Goal: Transaction & Acquisition: Purchase product/service

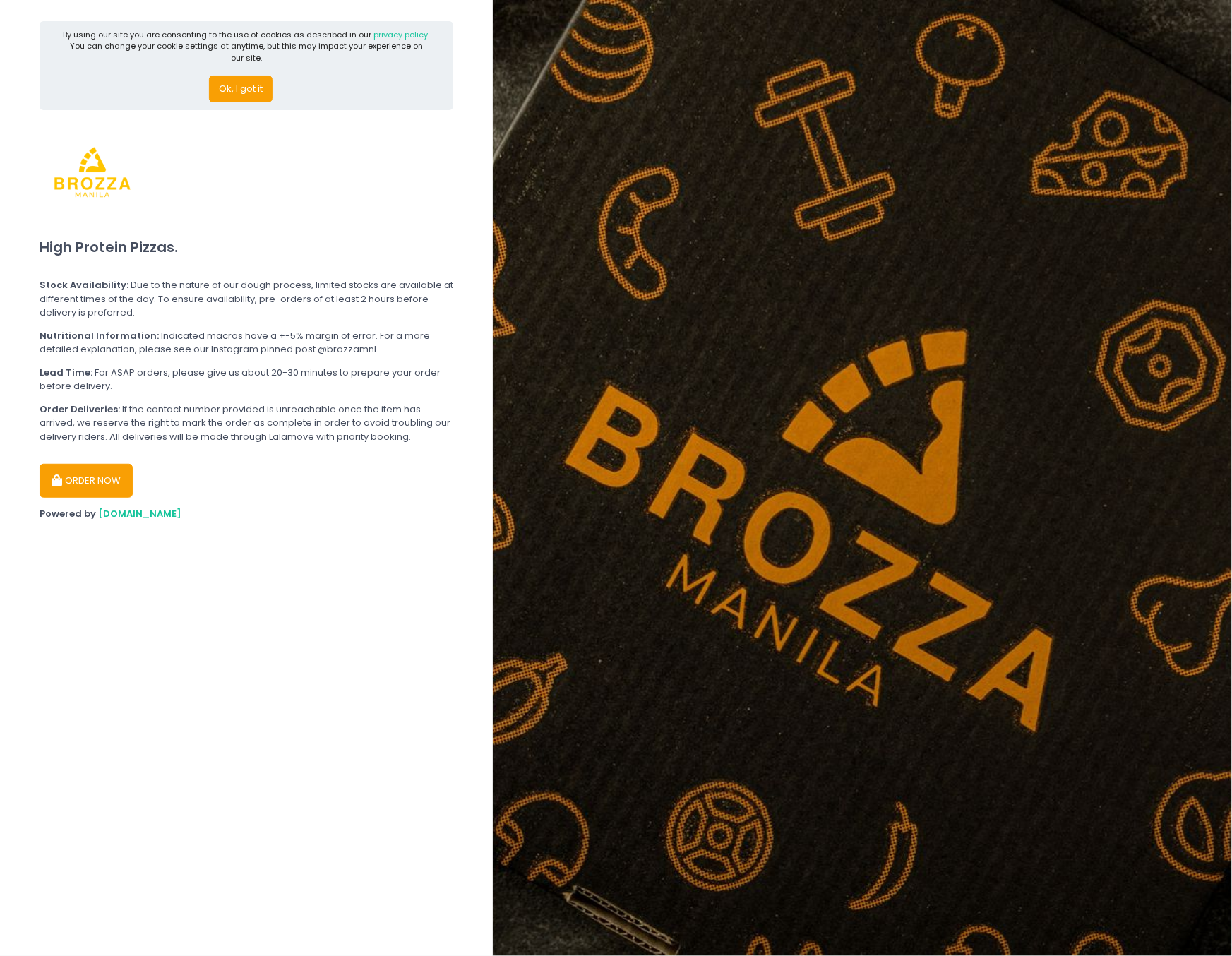
click at [82, 470] on button "ORDER NOW" at bounding box center [86, 481] width 93 height 34
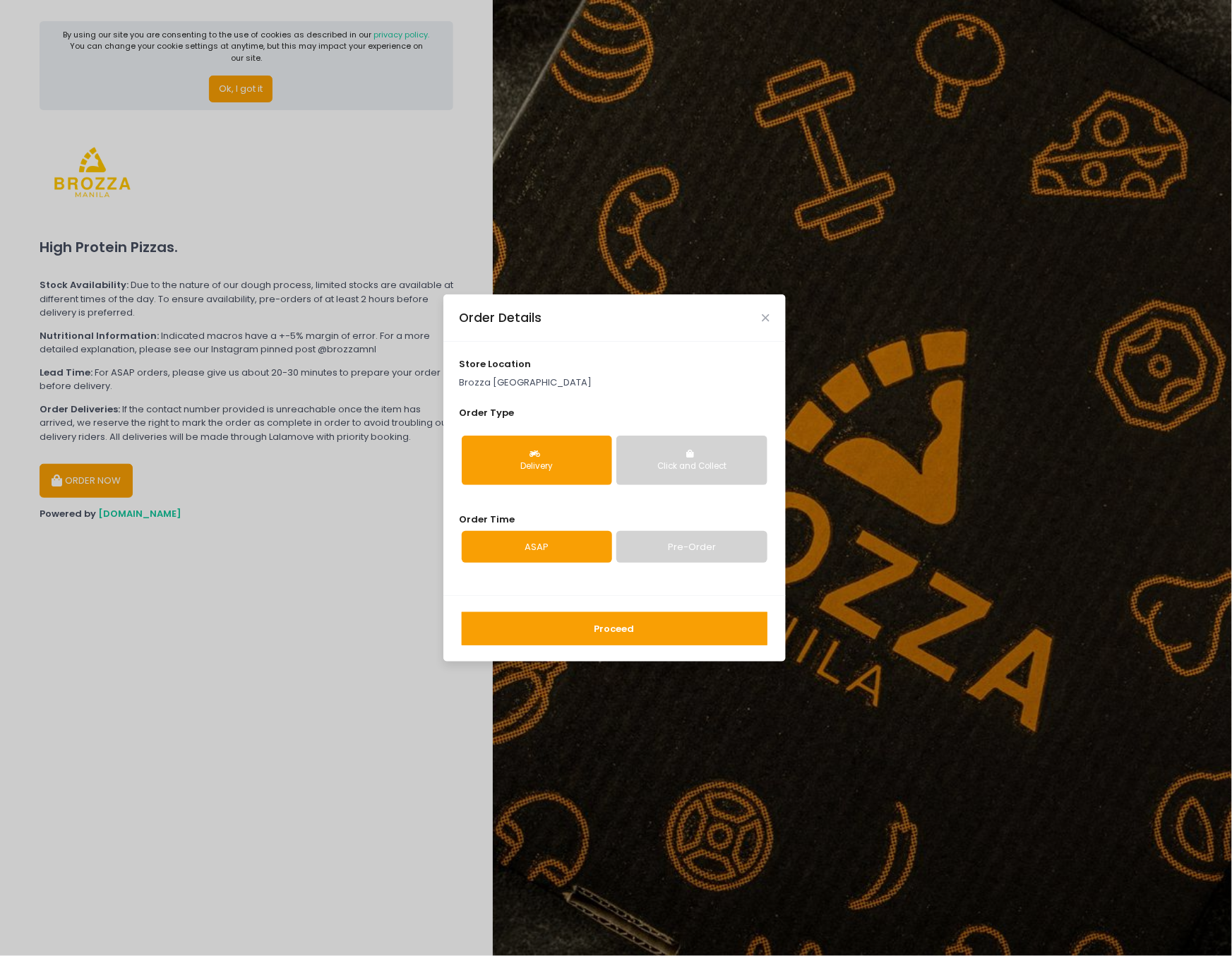
click at [577, 611] on div "Proceed" at bounding box center [615, 628] width 343 height 66
click at [577, 628] on button "Proceed" at bounding box center [614, 630] width 306 height 34
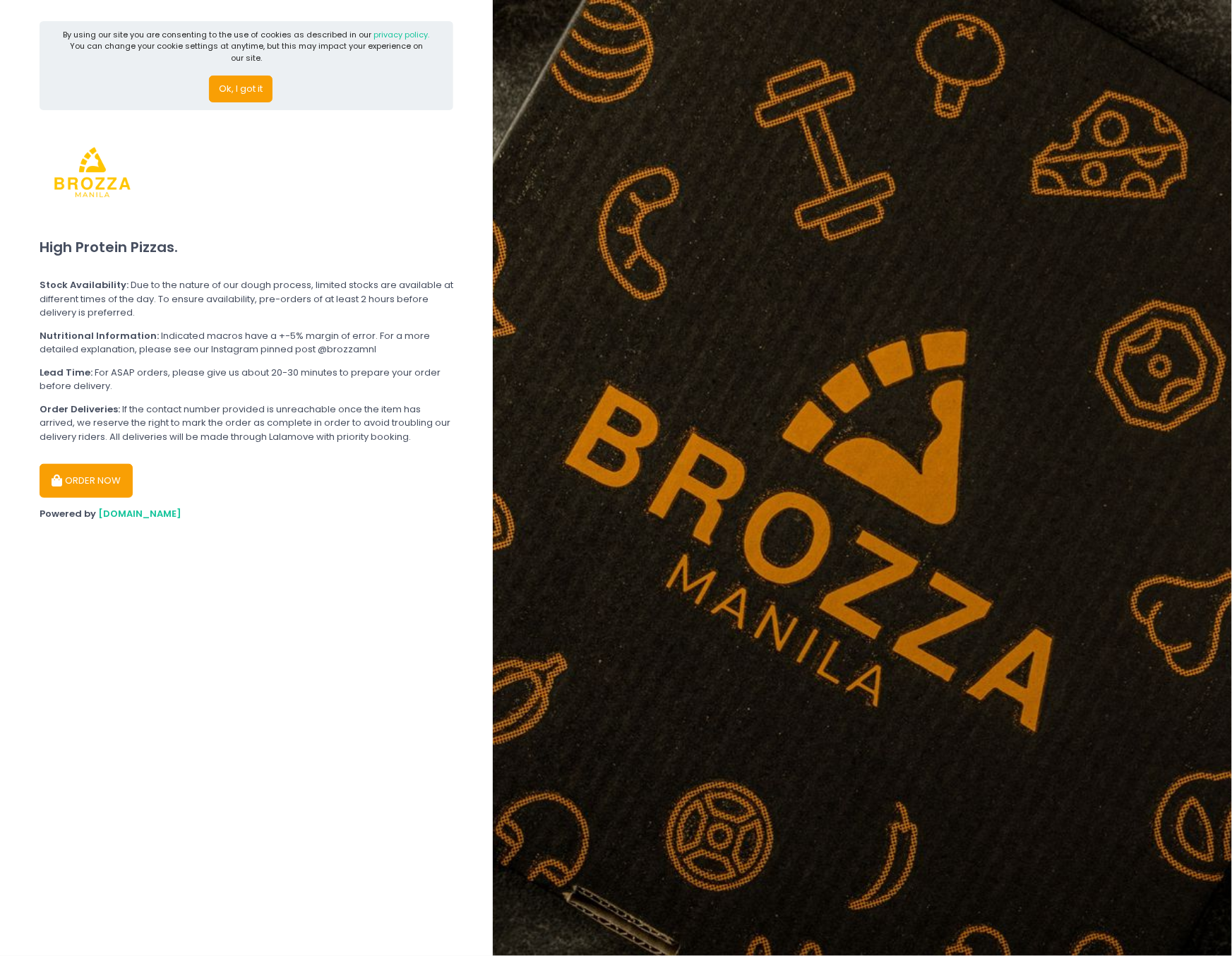
click at [257, 85] on button "Ok, I got it" at bounding box center [240, 89] width 63 height 27
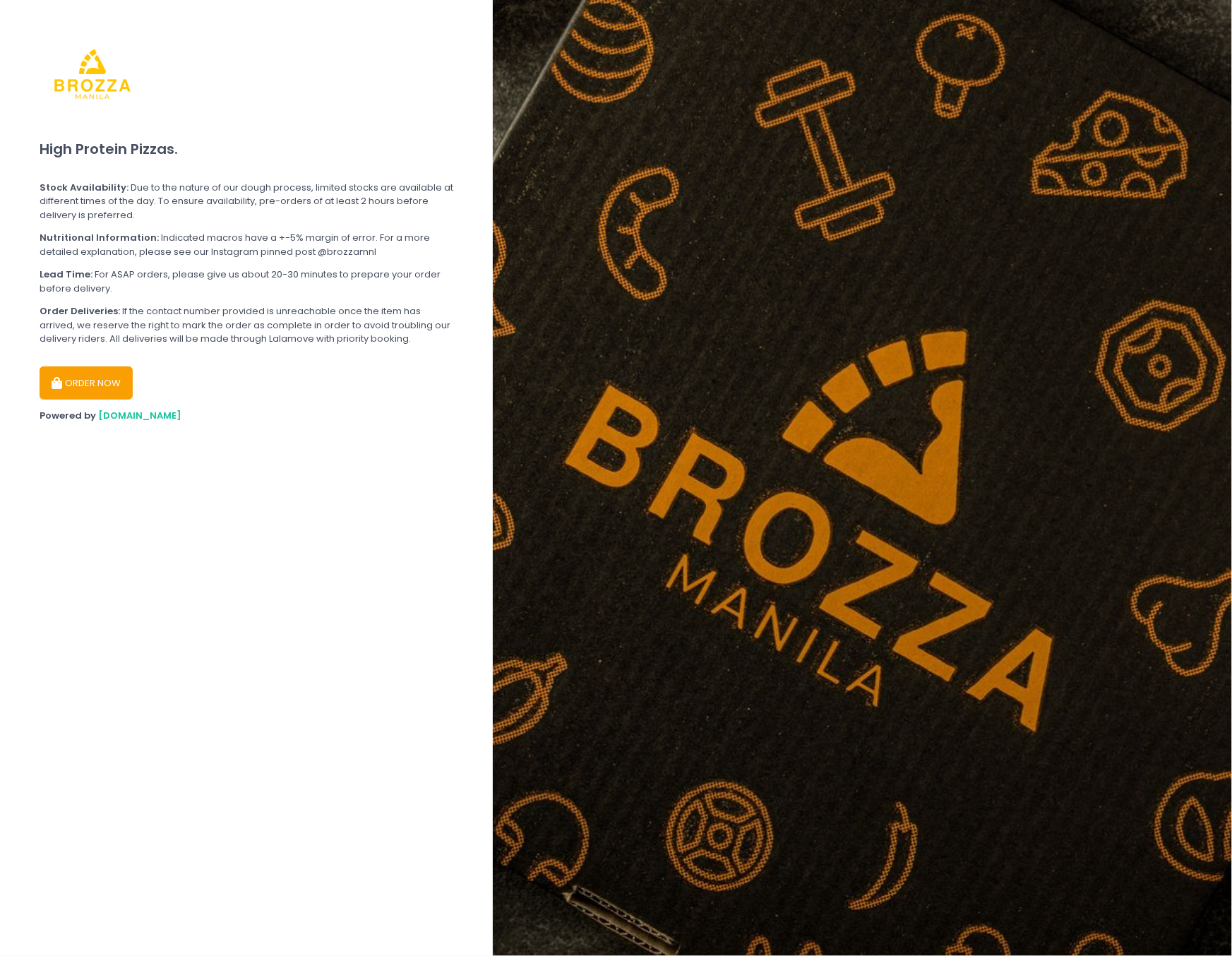
click at [93, 390] on button "ORDER NOW" at bounding box center [86, 384] width 93 height 34
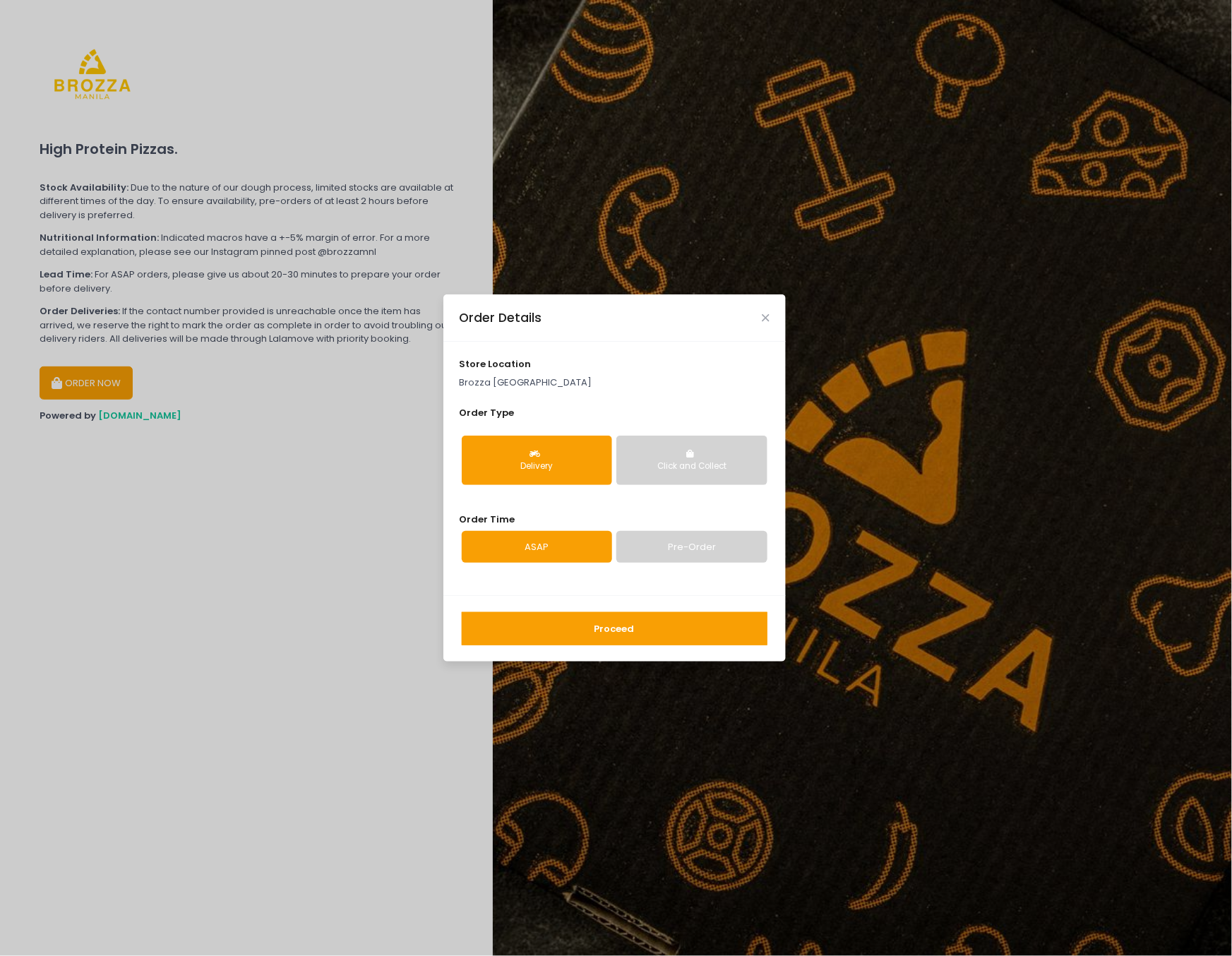
click at [521, 460] on div "Delivery" at bounding box center [536, 467] width 130 height 13
click at [663, 539] on link "Pre-Order" at bounding box center [691, 548] width 150 height 33
select select "[DATE]"
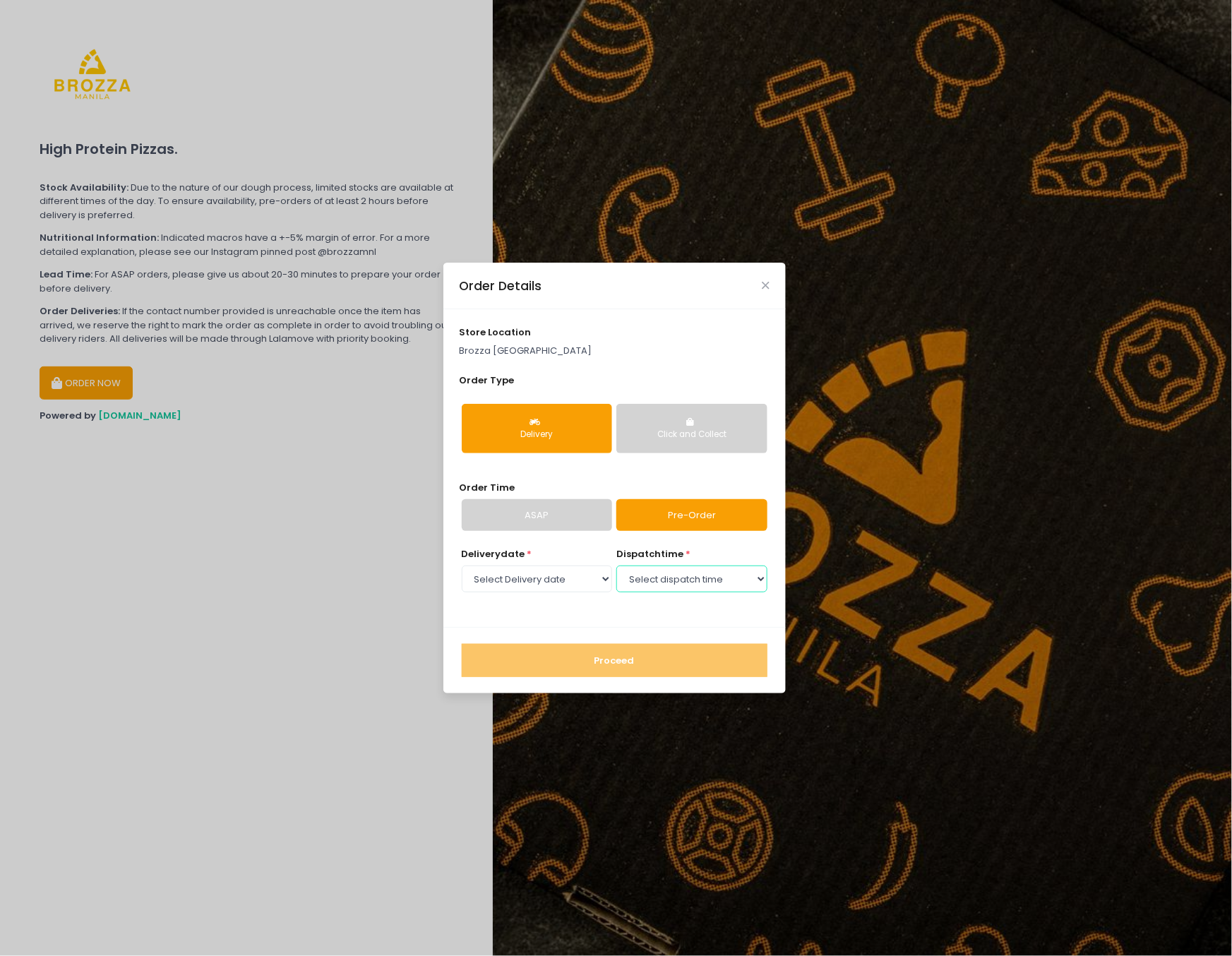
click at [703, 586] on select "Select dispatch time 01:00 PM - 01:30 PM 01:30 PM - 02:00 PM 02:00 PM - 02:30 P…" at bounding box center [691, 579] width 150 height 27
select select "13:00"
click at [617, 566] on select "Select dispatch time 01:00 PM - 01:30 PM 01:30 PM - 02:00 PM 02:00 PM - 02:30 P…" at bounding box center [691, 579] width 150 height 27
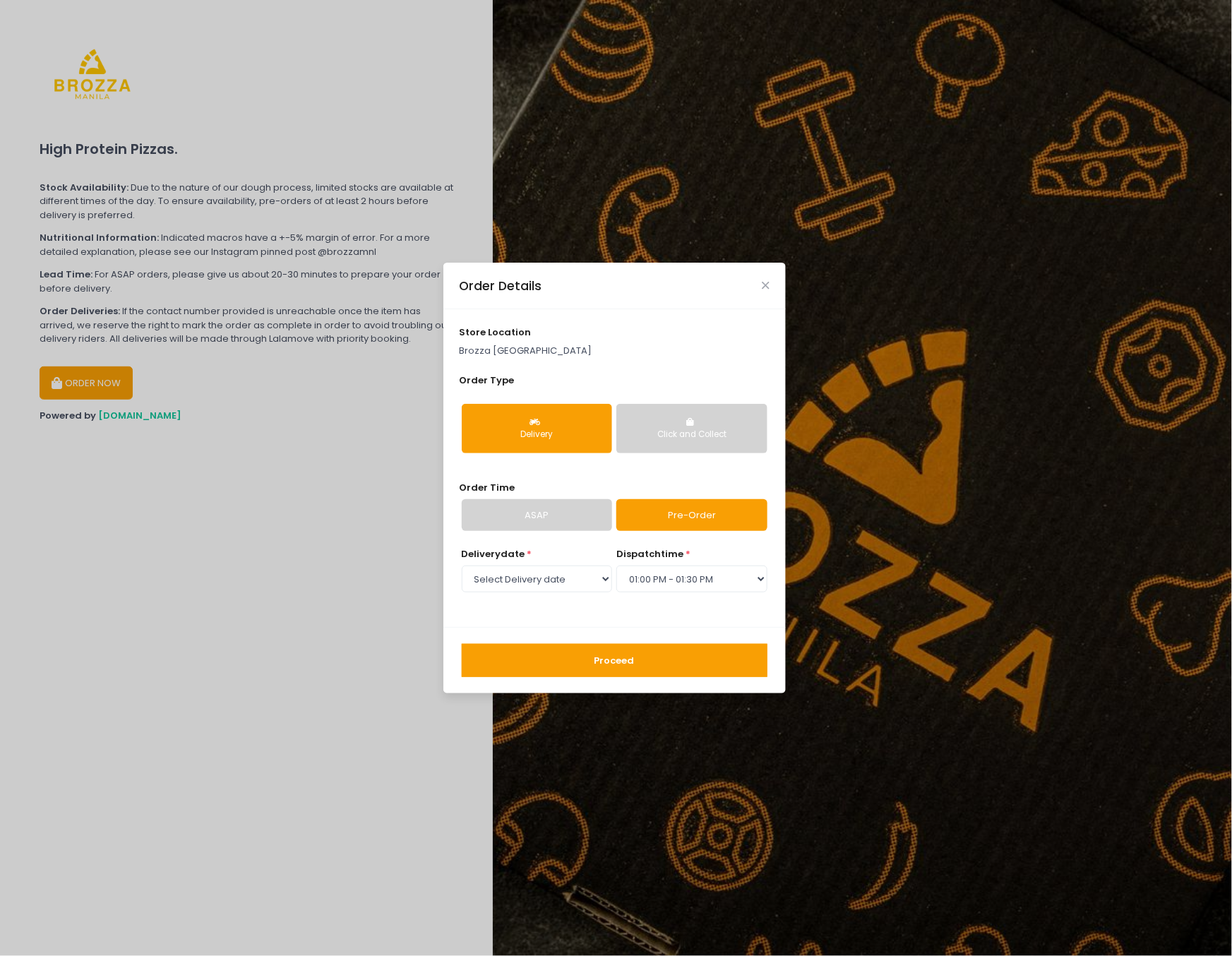
click at [623, 665] on button "Proceed" at bounding box center [614, 661] width 306 height 34
